Goal: Task Accomplishment & Management: Manage account settings

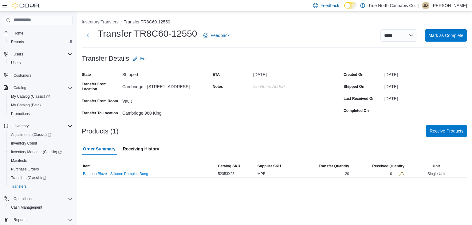
click at [443, 133] on span "Receive Products" at bounding box center [447, 131] width 34 height 12
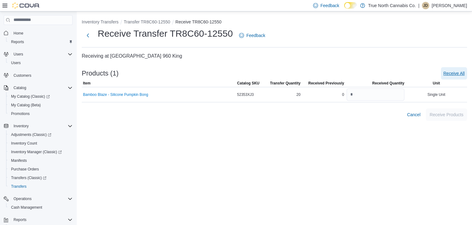
click at [455, 76] on span "Receive All" at bounding box center [454, 73] width 21 height 6
click at [448, 111] on span "Receive Products" at bounding box center [447, 114] width 34 height 12
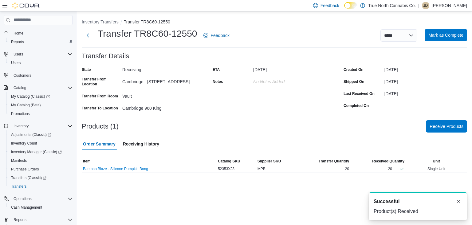
click at [449, 35] on span "Mark as Complete" at bounding box center [446, 35] width 35 height 6
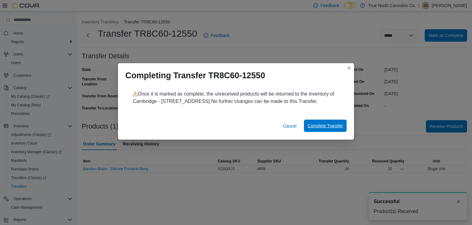
click at [333, 124] on span "Complete Transfer" at bounding box center [325, 125] width 35 height 6
